Goal: Information Seeking & Learning: Learn about a topic

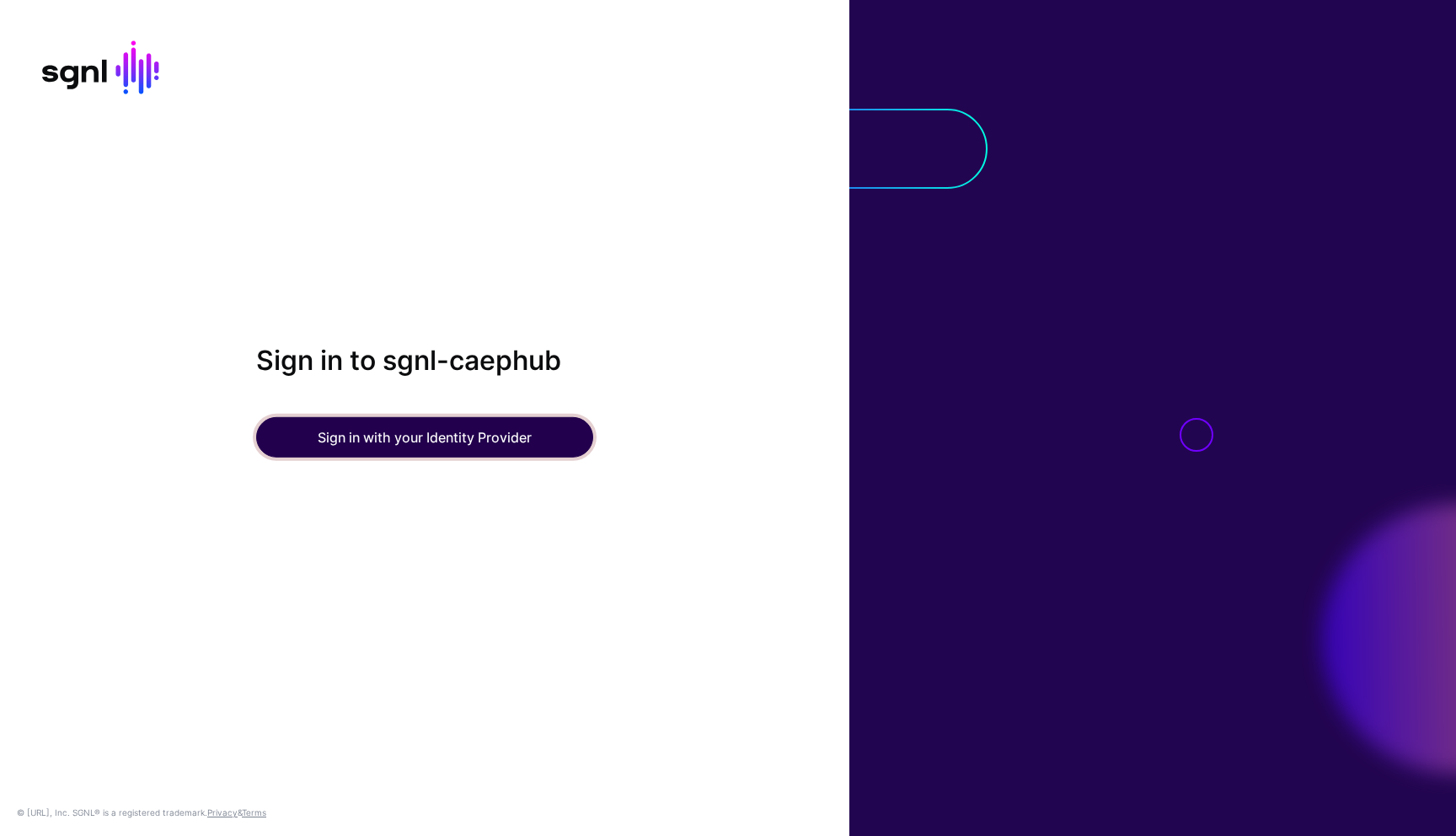
click at [404, 432] on button "Sign in with your Identity Provider" at bounding box center [424, 436] width 337 height 40
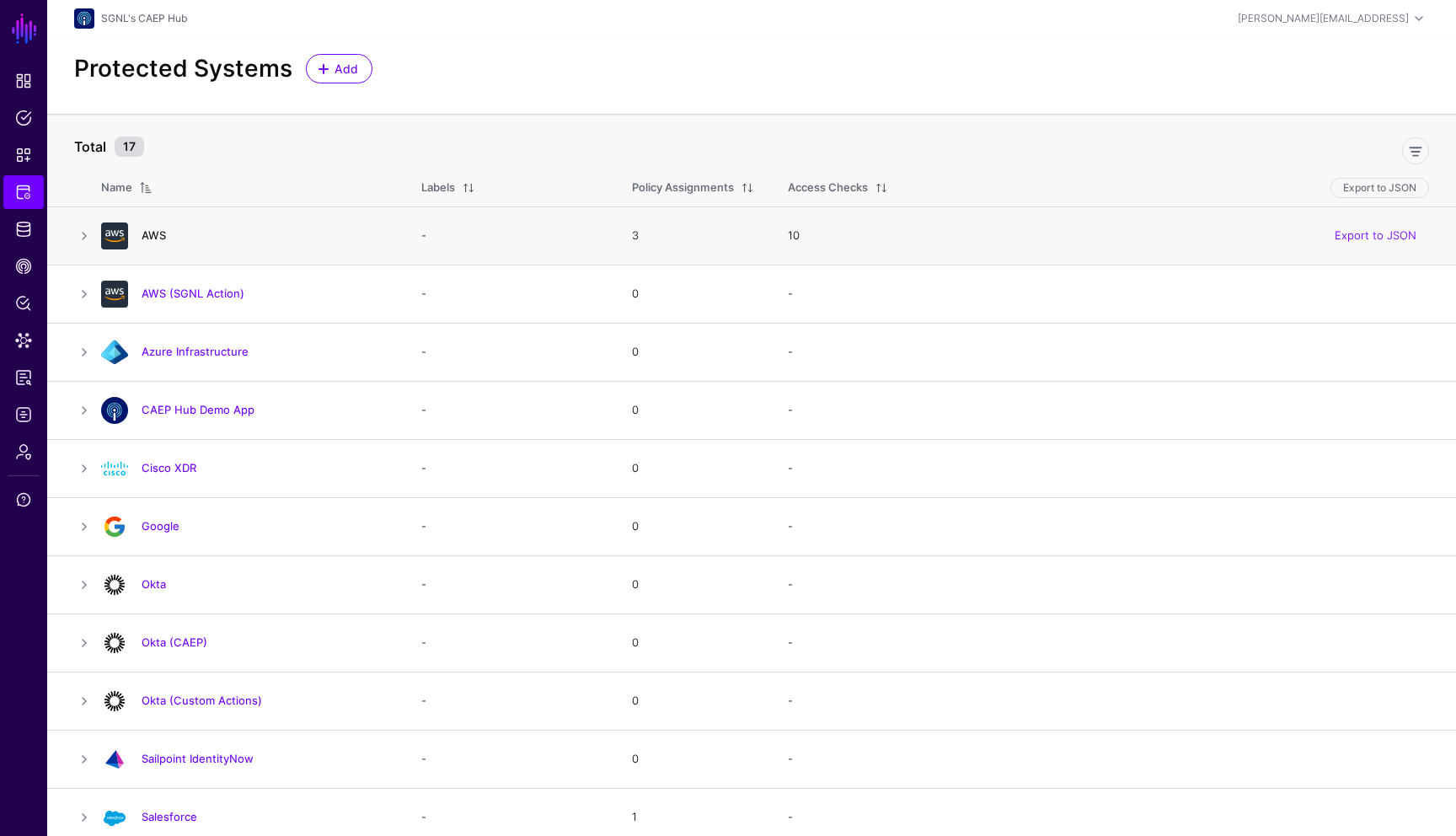
click at [162, 237] on link "AWS" at bounding box center [153, 235] width 25 height 14
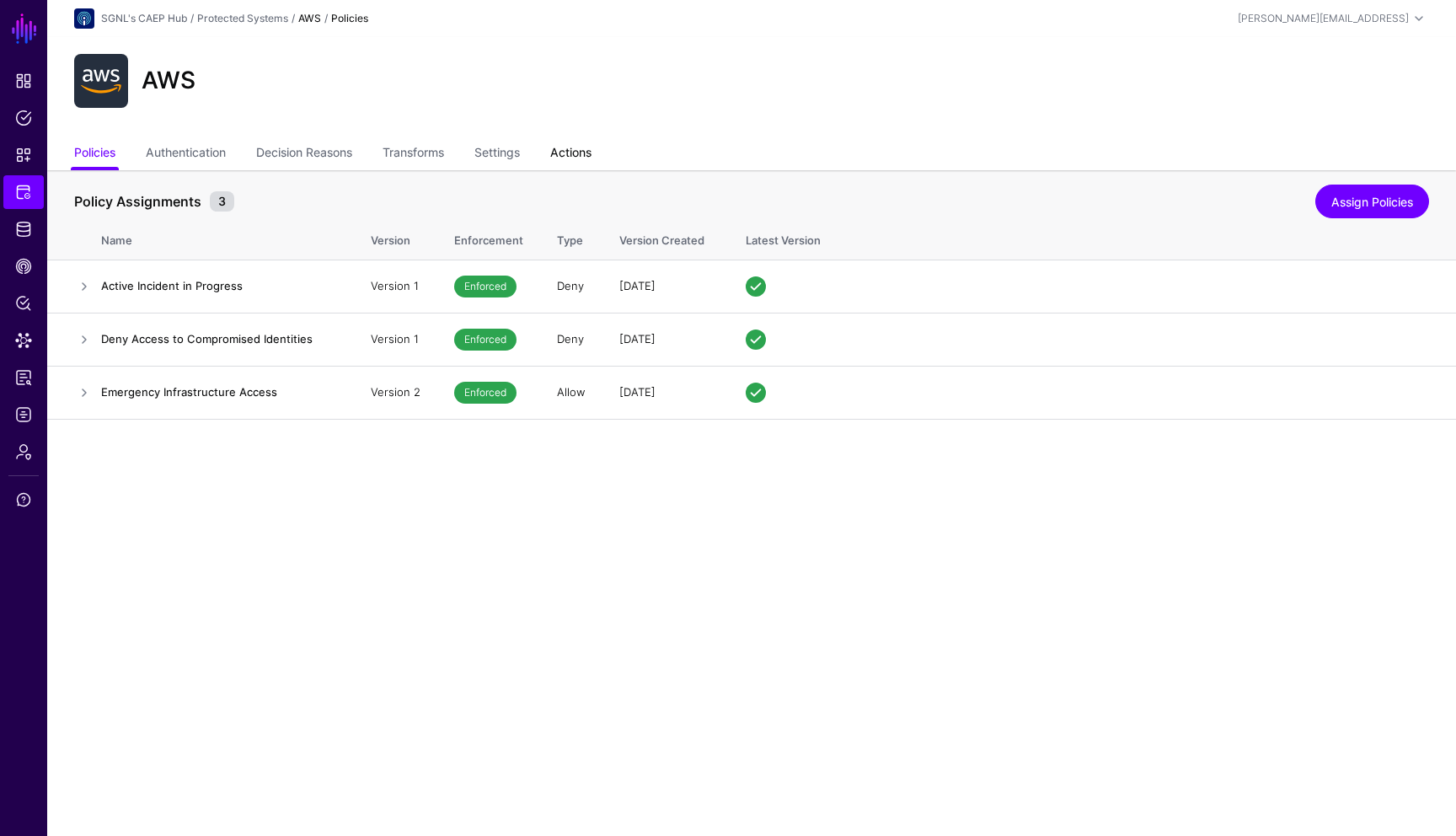
click at [582, 143] on link "Actions" at bounding box center [571, 153] width 41 height 32
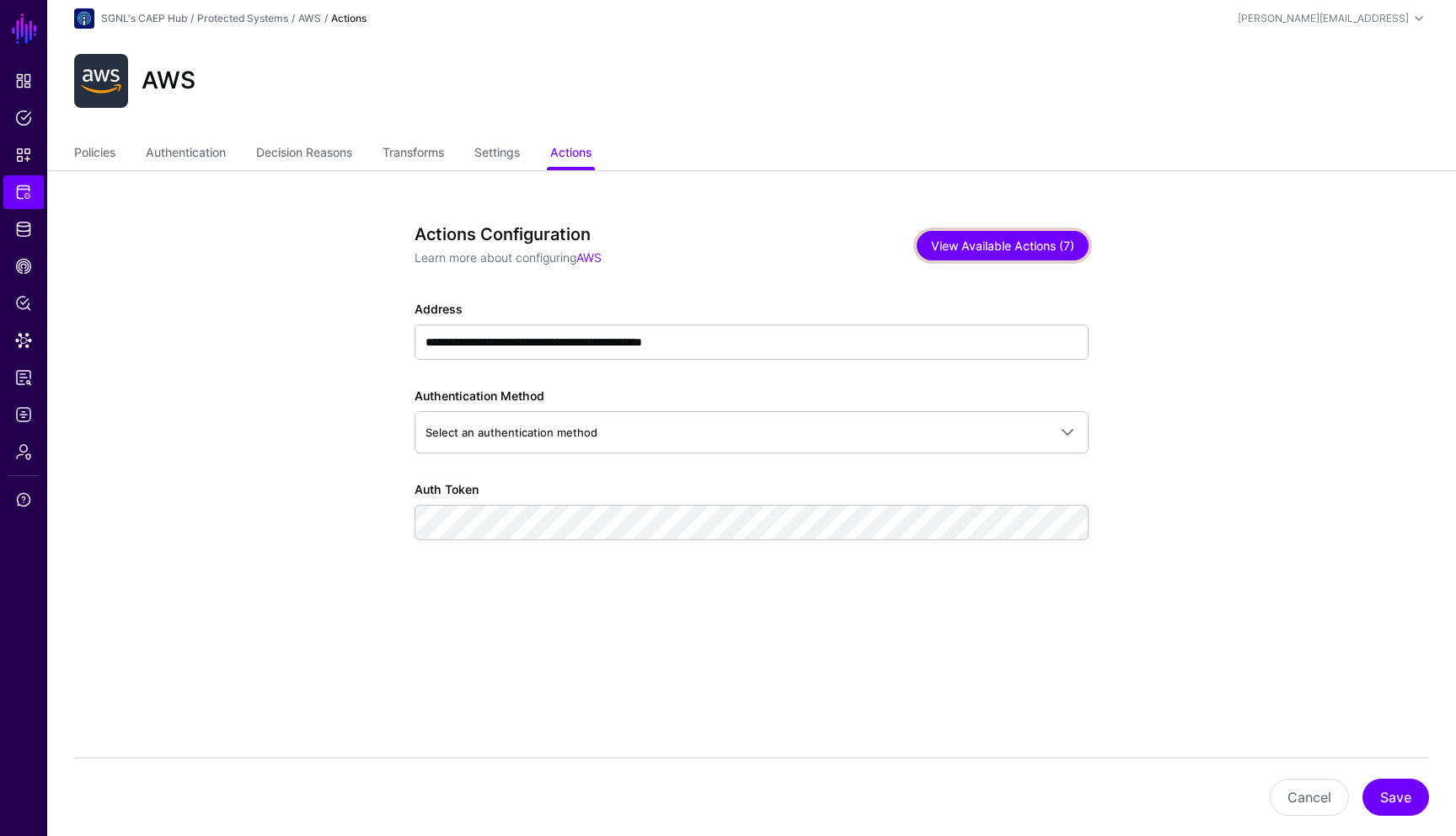
click at [972, 245] on button "View Available Actions (7)" at bounding box center [1002, 245] width 171 height 29
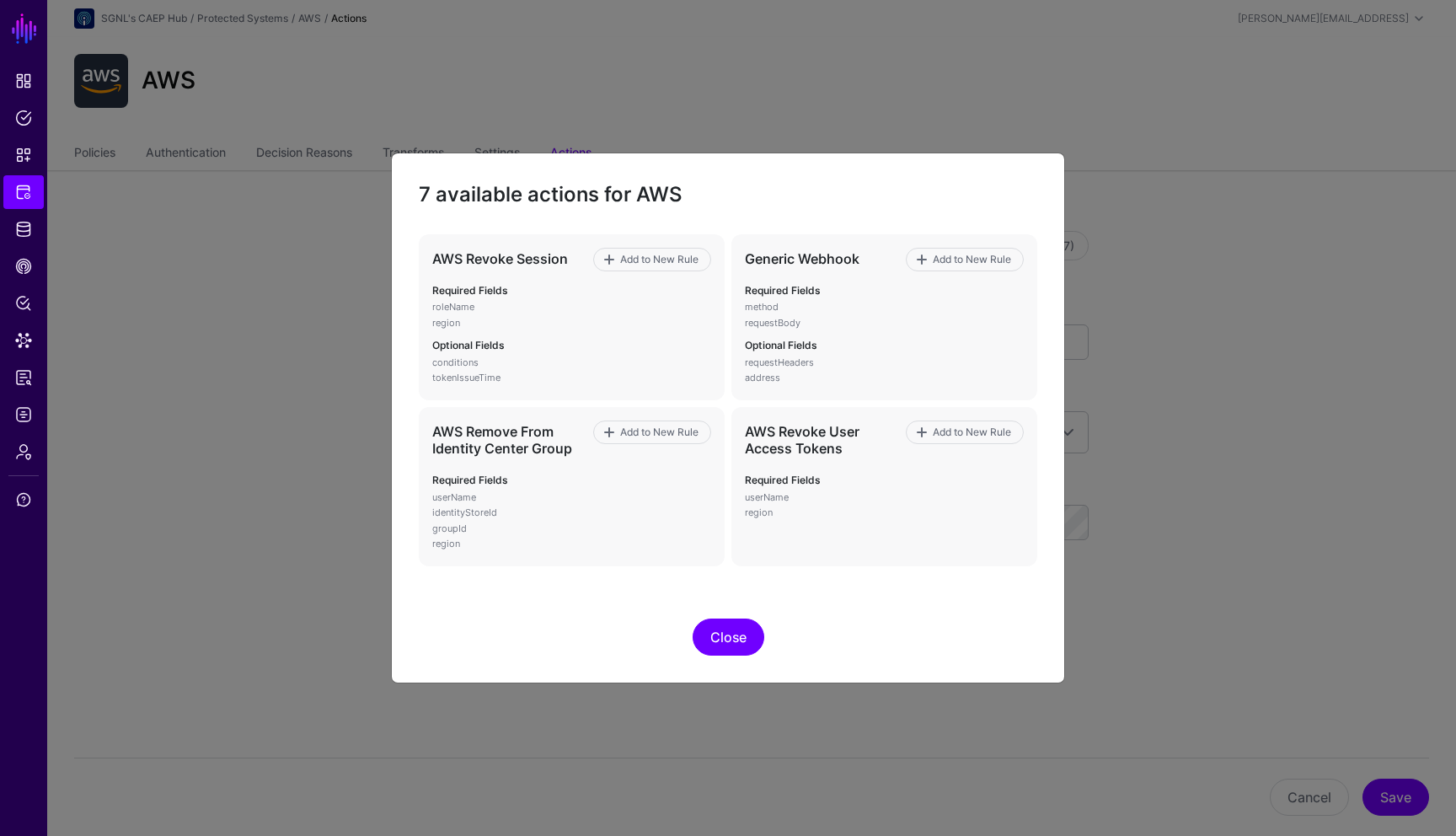
click at [737, 635] on button "Close" at bounding box center [729, 636] width 72 height 37
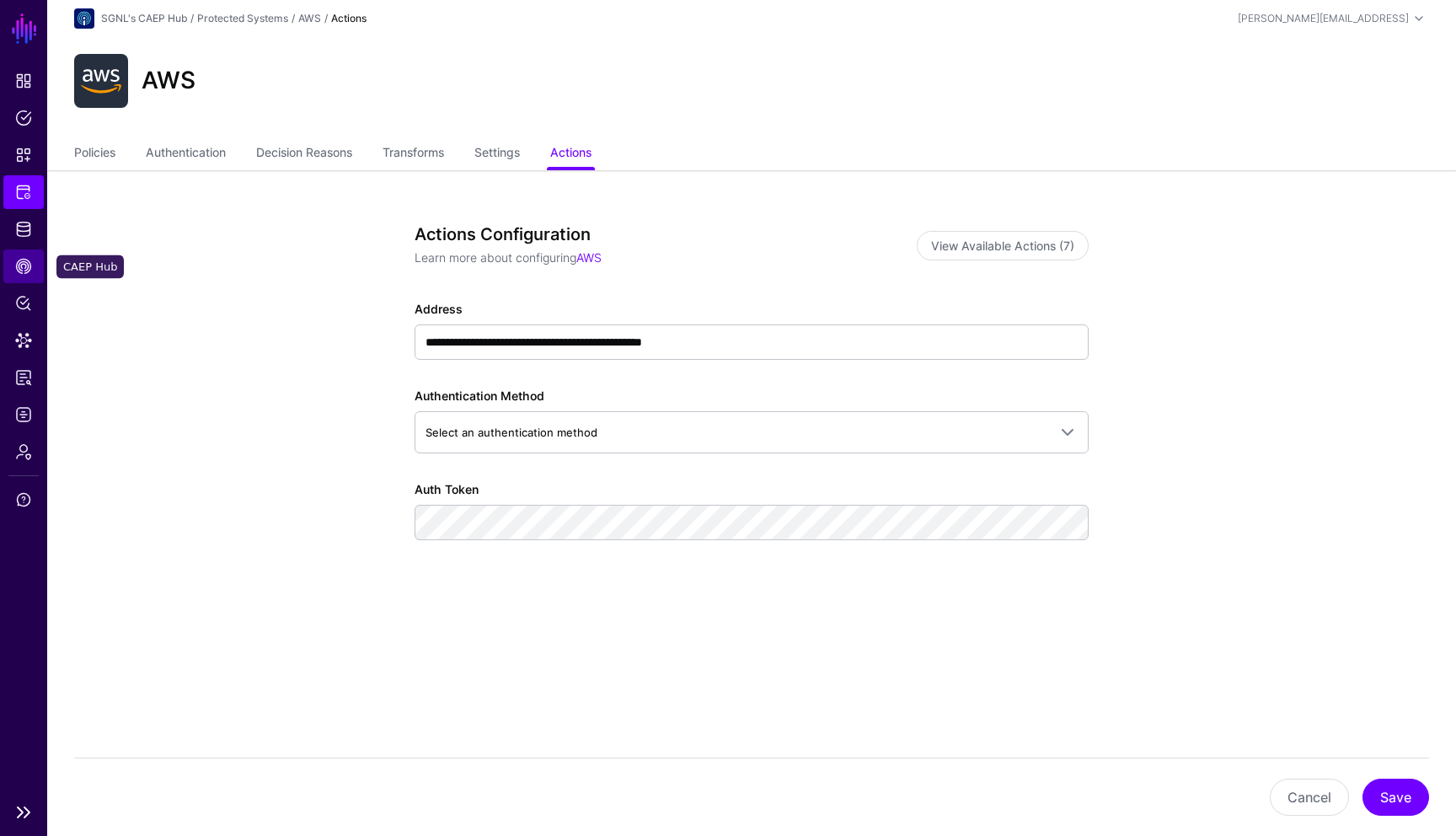
click at [24, 263] on span "CAEP Hub" at bounding box center [24, 267] width 17 height 17
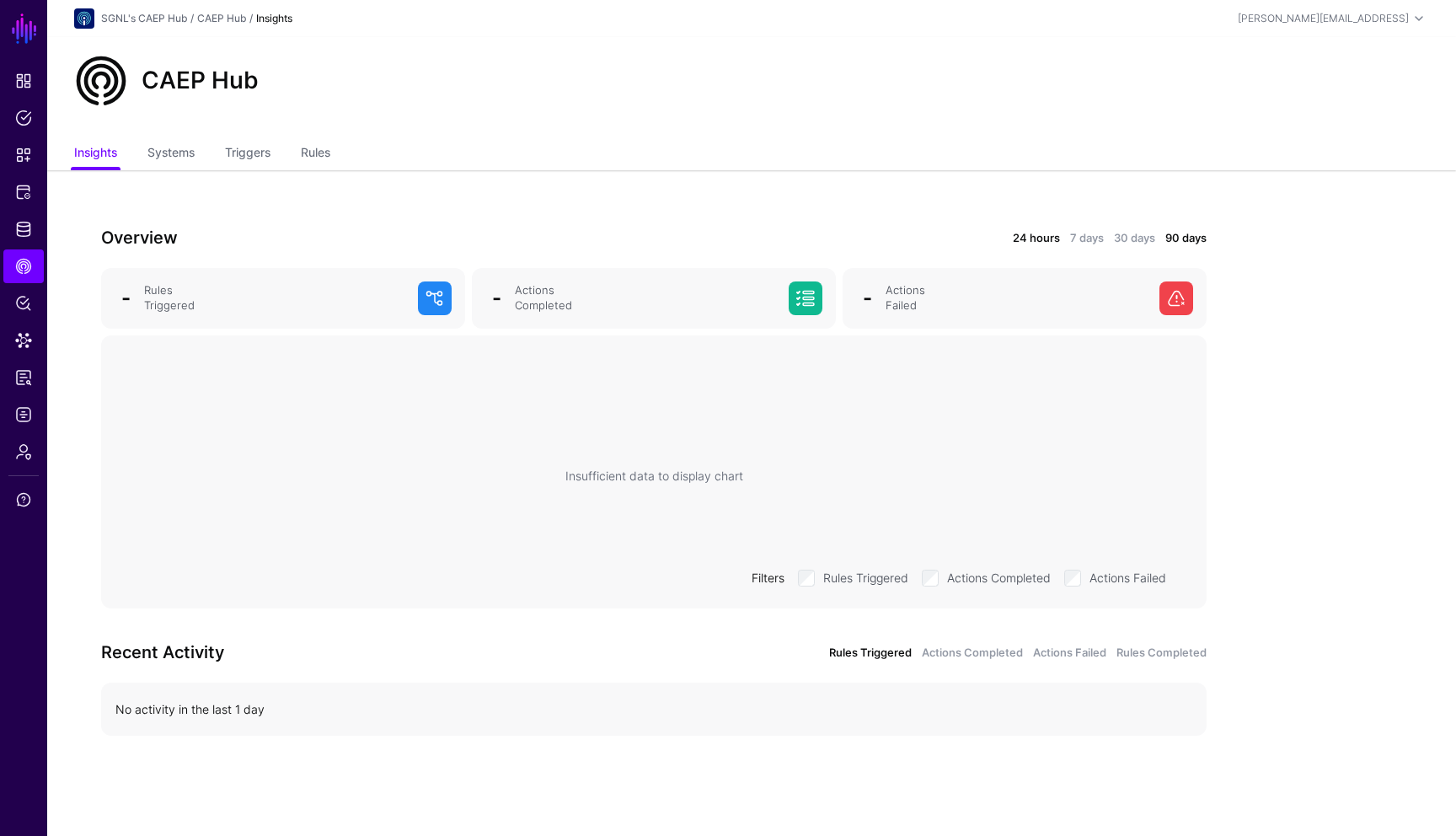
click at [1183, 236] on link "90 days" at bounding box center [1186, 238] width 41 height 17
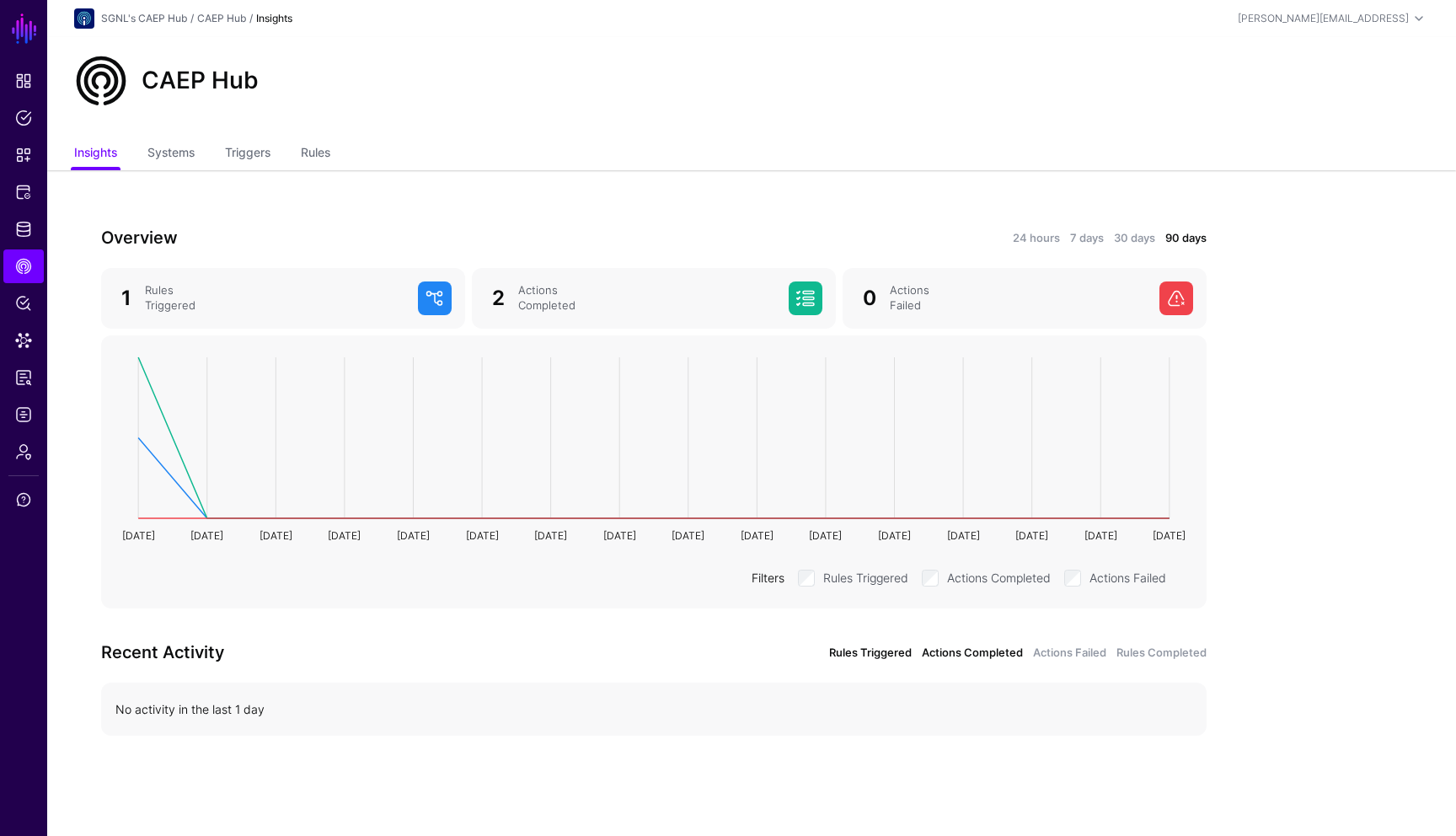
click at [998, 650] on link "Actions Completed" at bounding box center [972, 653] width 101 height 17
click at [1080, 652] on link "Actions Failed" at bounding box center [1070, 653] width 74 height 17
click at [1136, 655] on link "Rules Completed" at bounding box center [1161, 653] width 90 height 17
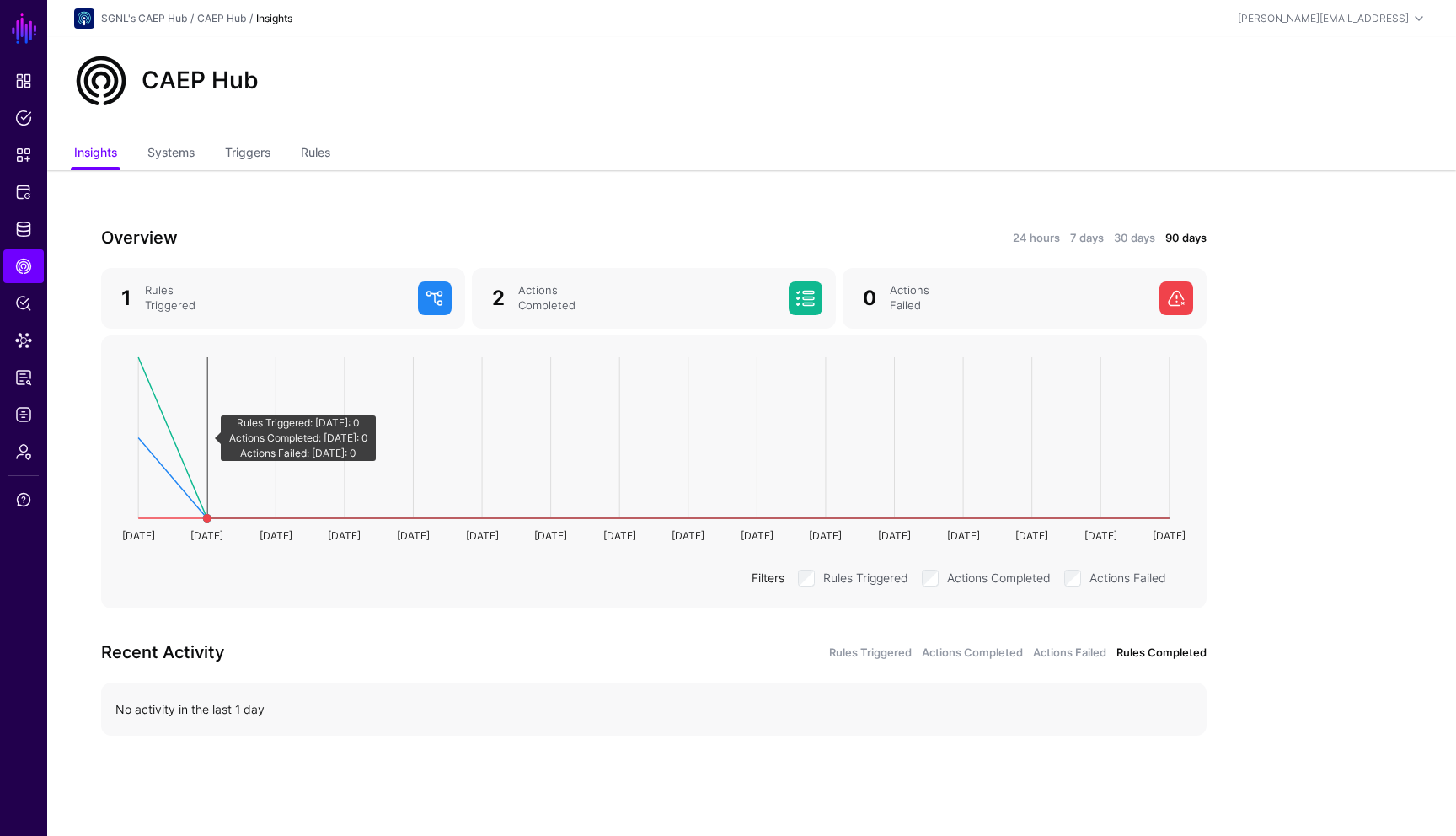
click at [182, 460] on rect at bounding box center [653, 438] width 1045 height 161
click at [171, 488] on rect at bounding box center [653, 438] width 1045 height 161
click at [171, 479] on rect at bounding box center [653, 438] width 1045 height 161
click at [663, 314] on div "2 Actions Completed" at bounding box center [657, 298] width 344 height 33
click at [973, 287] on div "Actions Failed" at bounding box center [1018, 298] width 269 height 30
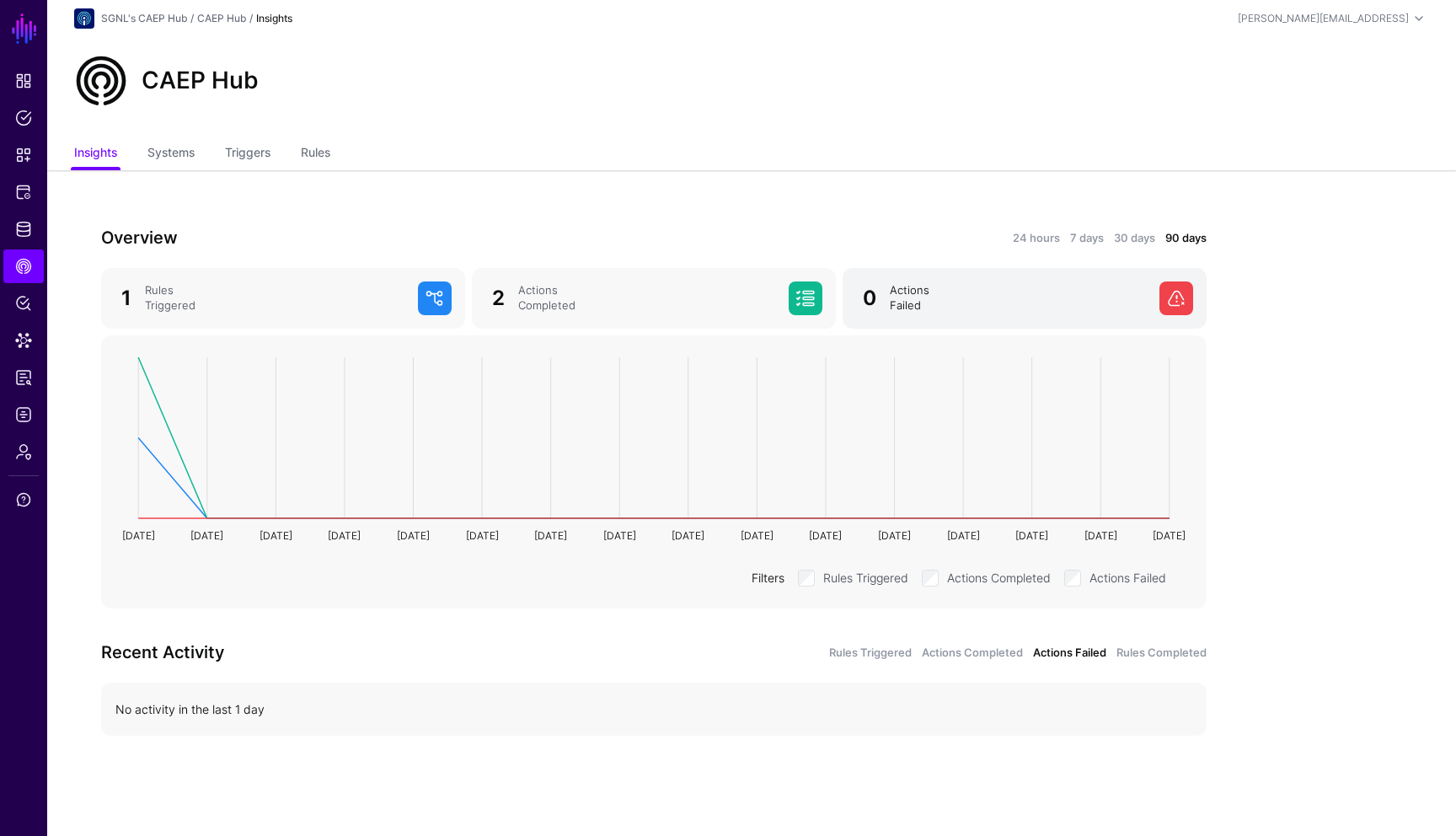
click at [924, 286] on div "Actions Failed" at bounding box center [1018, 298] width 269 height 30
click at [764, 289] on div "Actions Completed" at bounding box center [647, 298] width 270 height 30
click at [369, 299] on div "Rules Triggered" at bounding box center [274, 298] width 273 height 30
